Goal: Find specific page/section: Locate a particular part of the current website

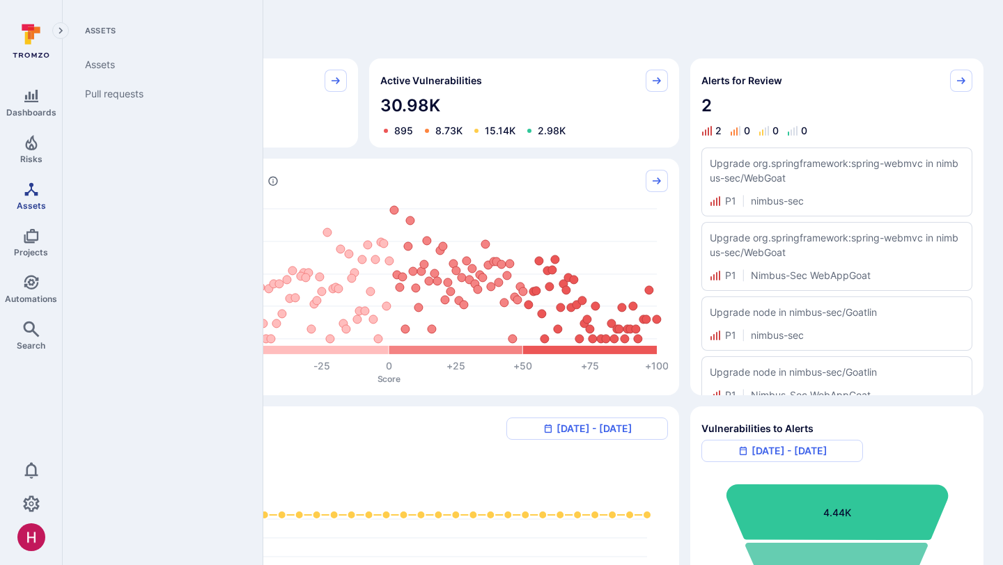
click at [29, 201] on span "Assets" at bounding box center [31, 206] width 29 height 10
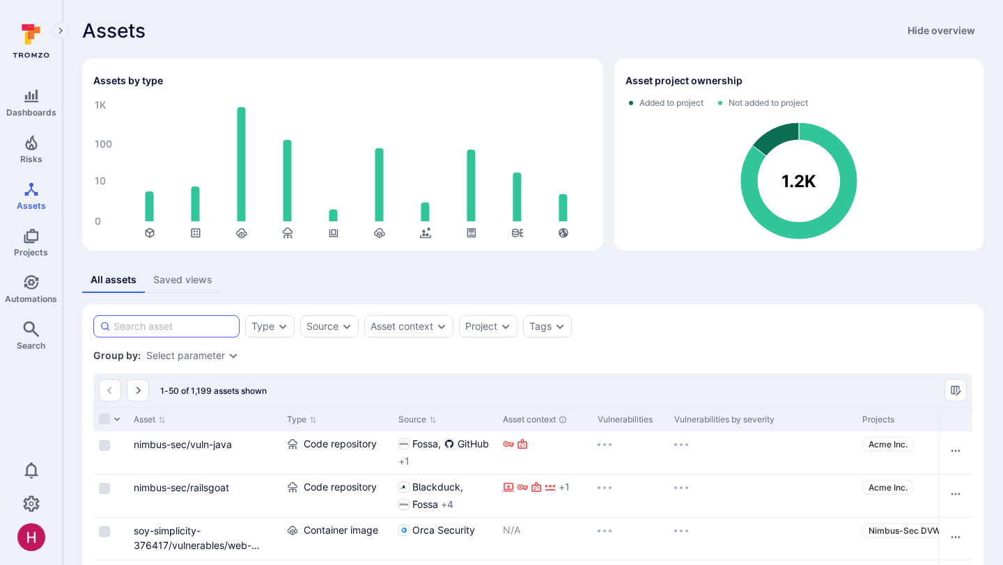
click at [219, 333] on input at bounding box center [173, 327] width 120 height 14
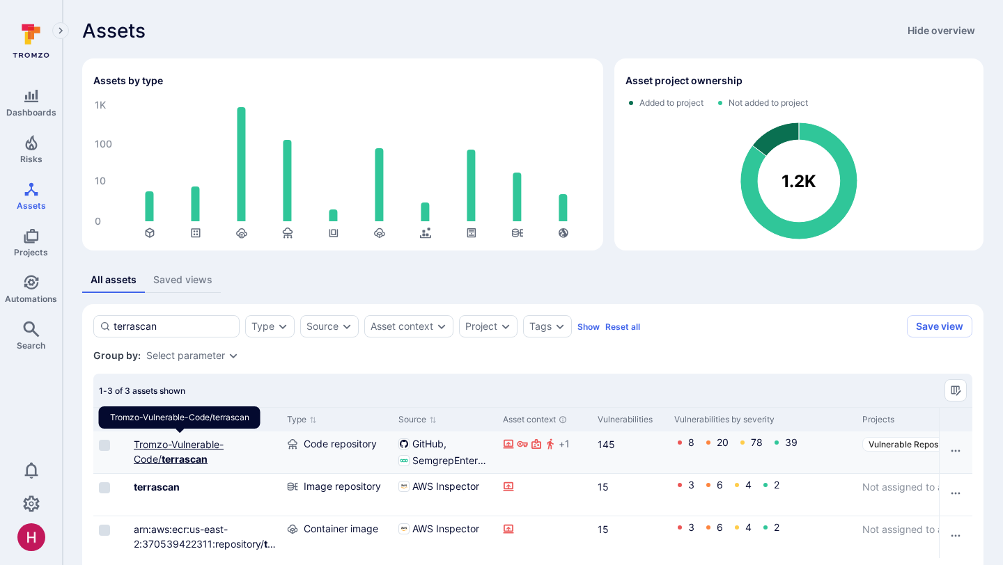
type input "terrascan"
click at [194, 461] on b "terrascan" at bounding box center [185, 459] width 46 height 12
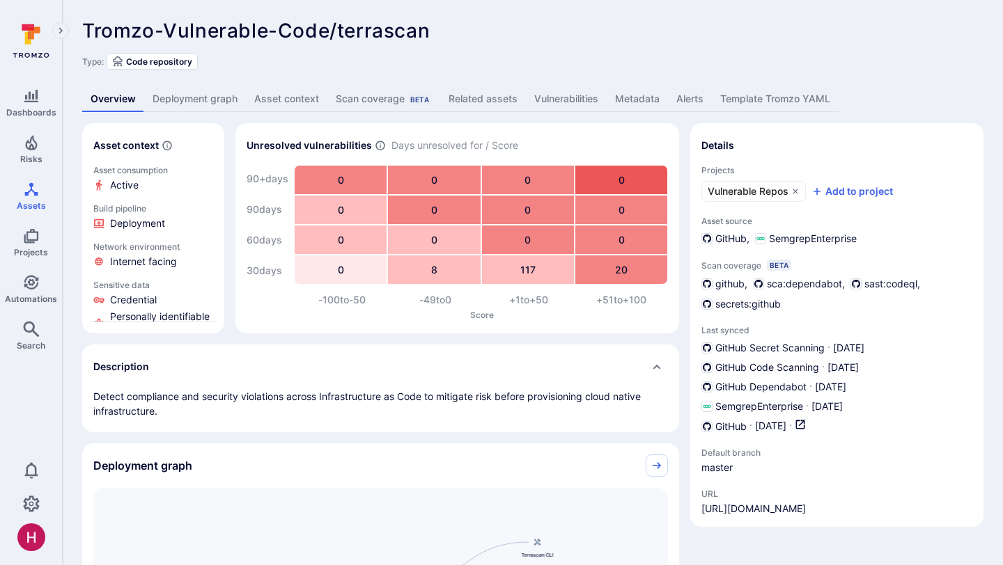
click at [190, 100] on link "Deployment graph" at bounding box center [195, 99] width 102 height 26
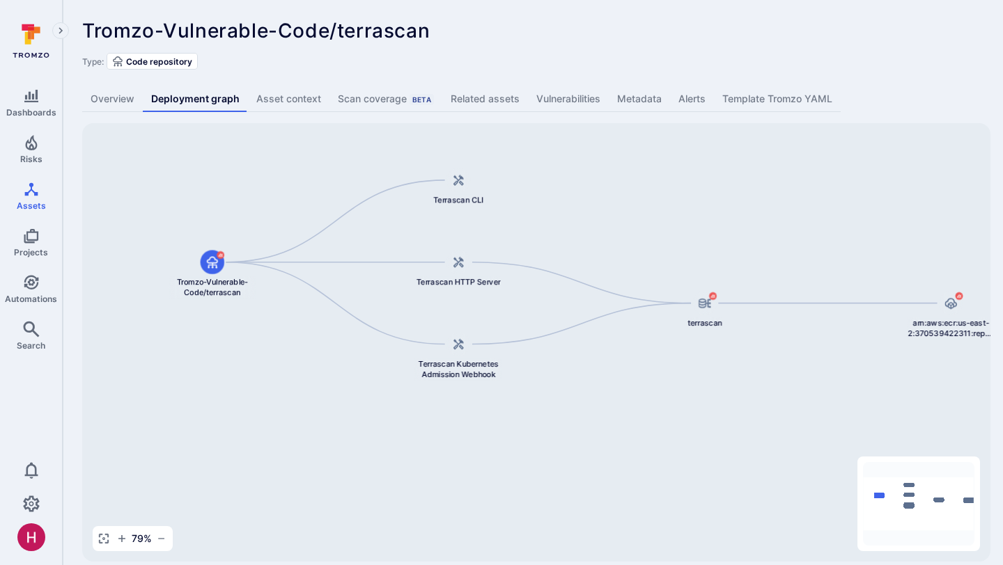
drag, startPoint x: 648, startPoint y: 311, endPoint x: 708, endPoint y: 246, distance: 88.7
click at [709, 246] on div "arn:aws:ecr:us-east-2:370539422311:repository/terrascan/sha256:99fb441c0d3cb1fc…" at bounding box center [536, 342] width 908 height 439
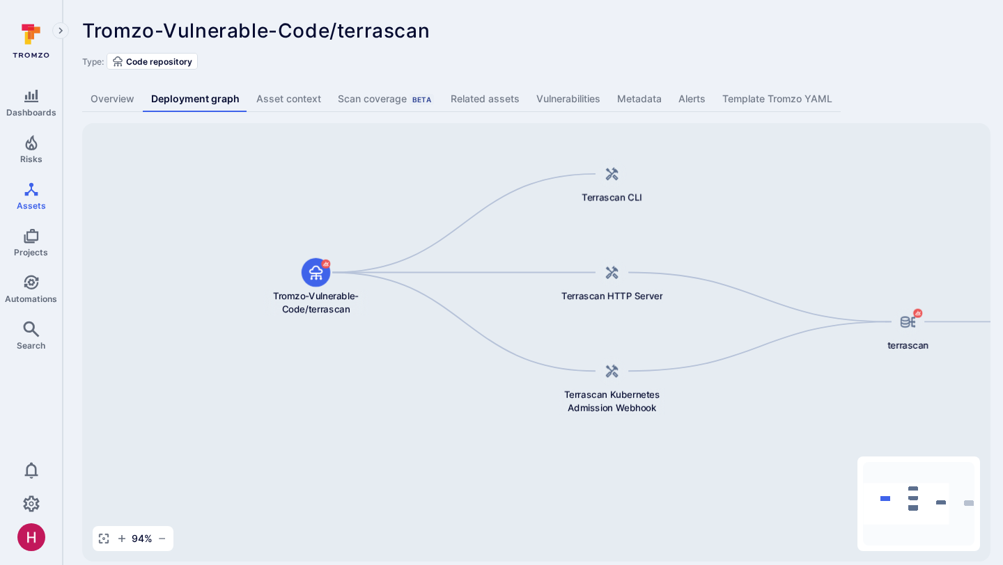
drag, startPoint x: 598, startPoint y: 254, endPoint x: 792, endPoint y: 257, distance: 193.6
click at [792, 257] on div "arn:aws:ecr:us-east-2:370539422311:repository/terrascan/sha256:99fb441c0d3cb1fc…" at bounding box center [536, 342] width 908 height 439
